Goal: Information Seeking & Learning: Find specific fact

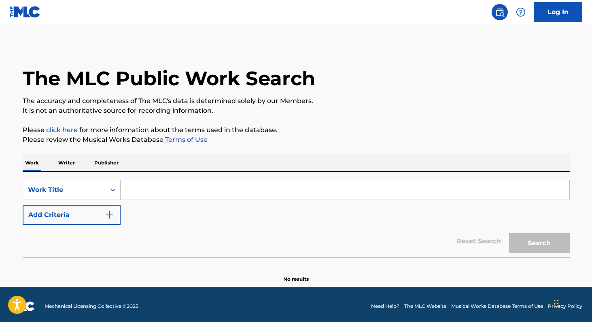
click at [281, 192] on input "Search Form" at bounding box center [344, 189] width 448 height 19
paste input "Reinado"
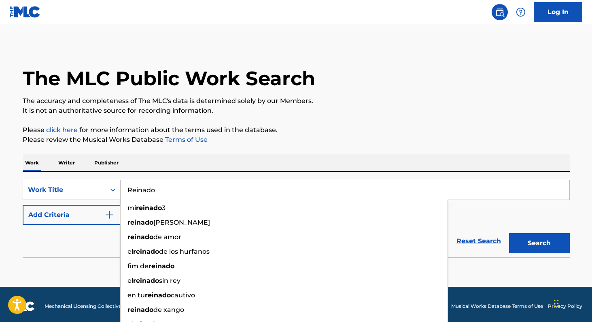
type input "Reinado"
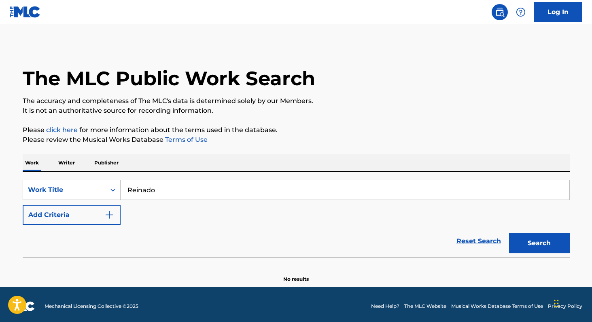
click at [542, 243] on button "Search" at bounding box center [539, 243] width 61 height 20
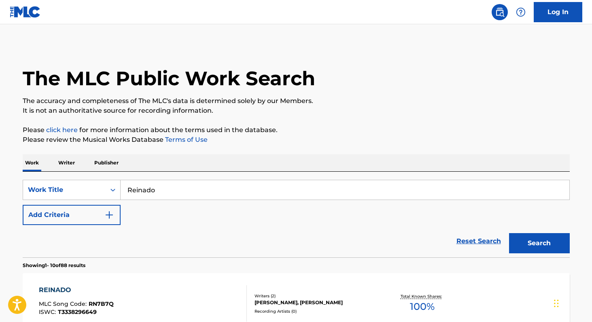
click at [112, 215] on img "Search Form" at bounding box center [109, 215] width 10 height 10
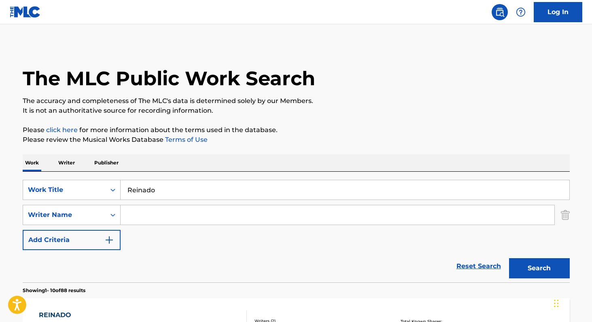
click at [144, 219] on input "Search Form" at bounding box center [336, 214] width 433 height 19
paste input "CHASHKAKEFIRA"
type input "CHASHKAKEFIRA"
click at [509, 258] on button "Search" at bounding box center [539, 268] width 61 height 20
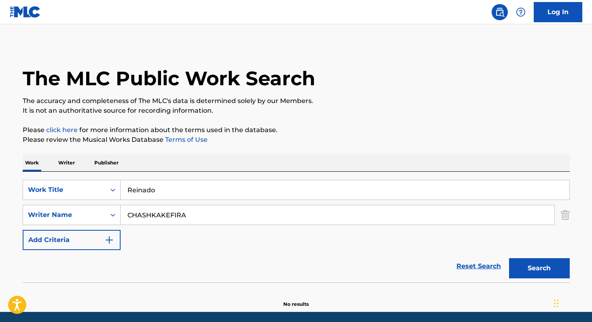
scroll to position [29, 0]
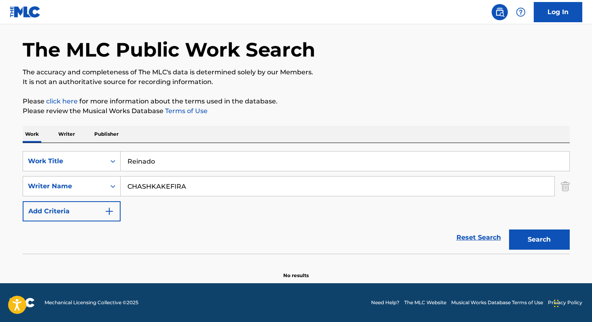
click at [568, 182] on img "Search Form" at bounding box center [564, 186] width 9 height 20
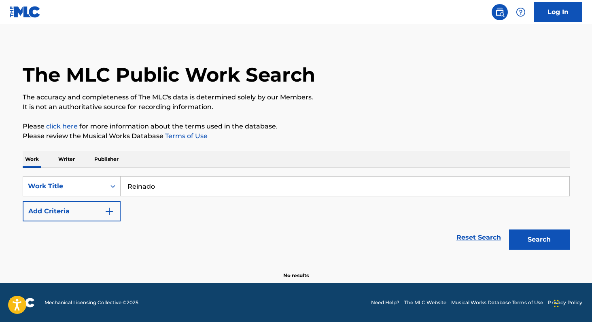
click at [529, 239] on button "Search" at bounding box center [539, 240] width 61 height 20
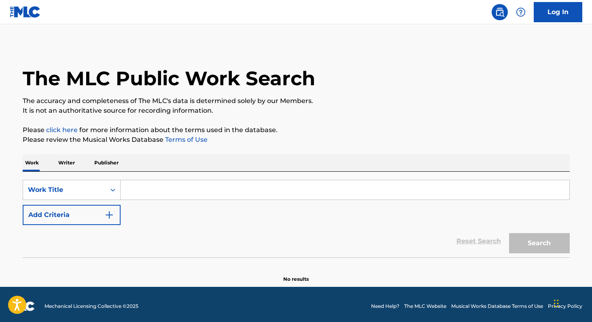
click at [209, 196] on input "Search Form" at bounding box center [344, 189] width 448 height 19
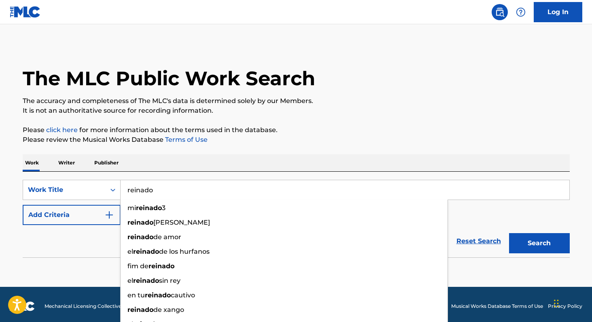
type input "reinado"
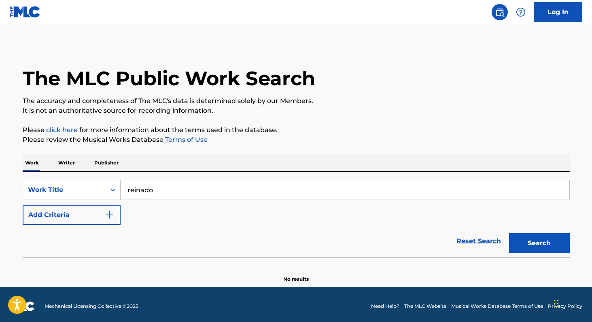
click at [171, 149] on div "The MLC Public Work Search The accuracy and completeness of The MLC's data is d…" at bounding box center [296, 163] width 566 height 239
click at [540, 239] on button "Search" at bounding box center [539, 243] width 61 height 20
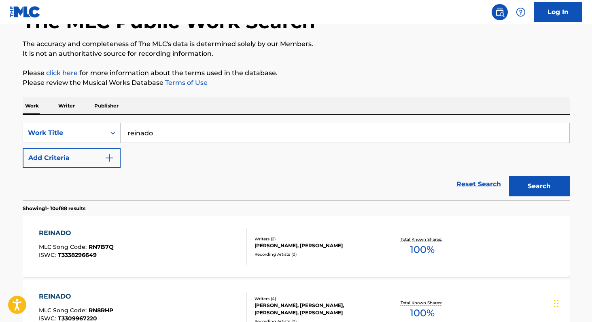
scroll to position [56, 0]
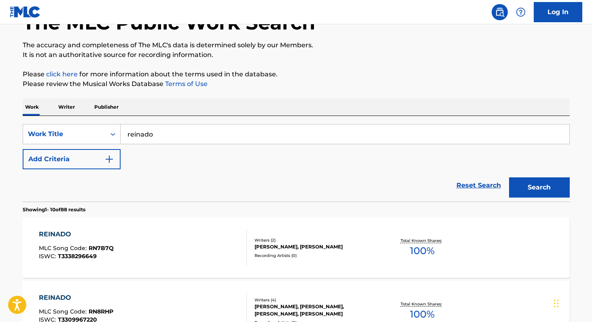
click at [414, 256] on span "100 %" at bounding box center [422, 251] width 25 height 15
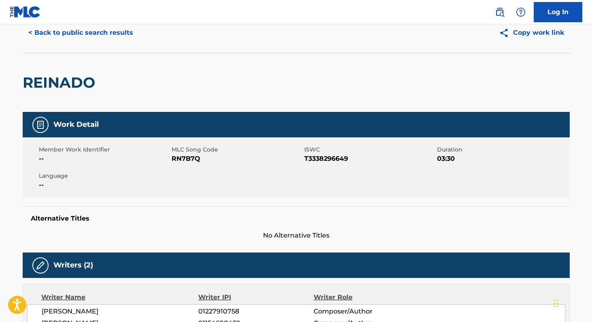
scroll to position [33, 0]
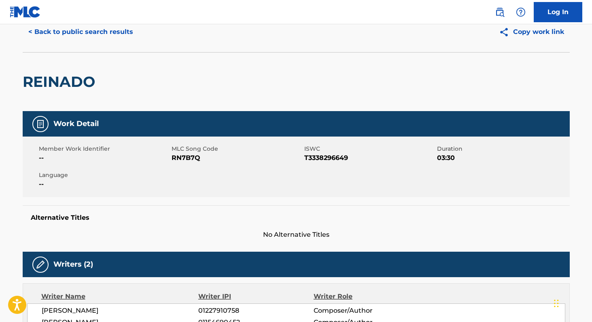
click at [313, 159] on span "T3338296649" at bounding box center [369, 158] width 131 height 10
copy span "T3338296649"
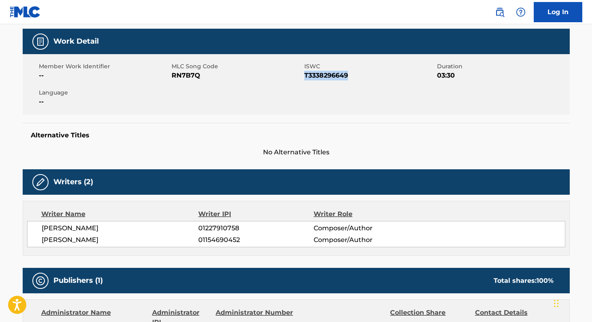
scroll to position [114, 0]
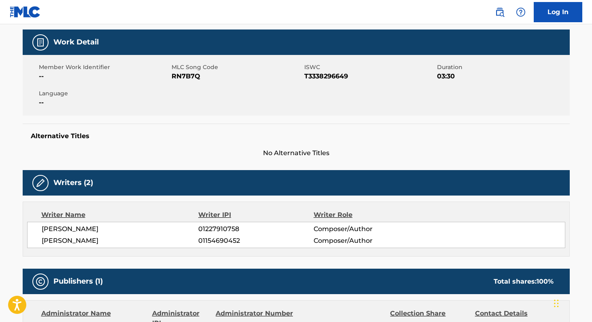
click at [189, 76] on span "RN7B7Q" at bounding box center [236, 77] width 131 height 10
copy span "RN7B7Q"
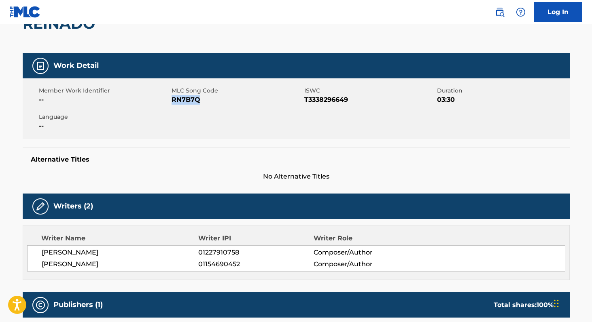
scroll to position [82, 0]
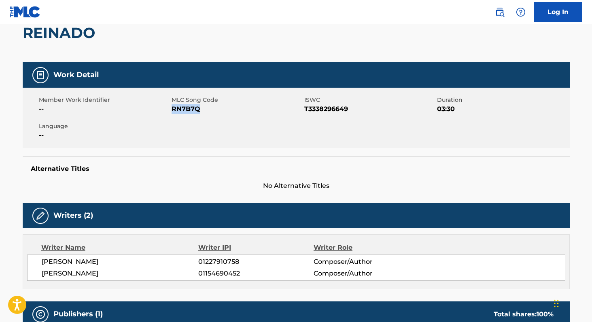
copy span "RN7B7Q"
click at [48, 262] on span "JOEL MOOR" at bounding box center [120, 262] width 157 height 10
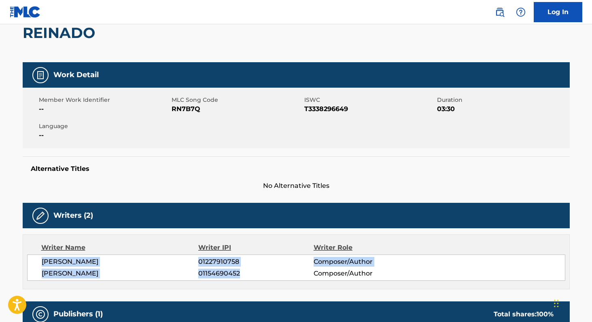
copy div "JOEL MOOR 01227910758 Composer/Author BOHDAN KUZMENKO 01154690452"
